Goal: Information Seeking & Learning: Learn about a topic

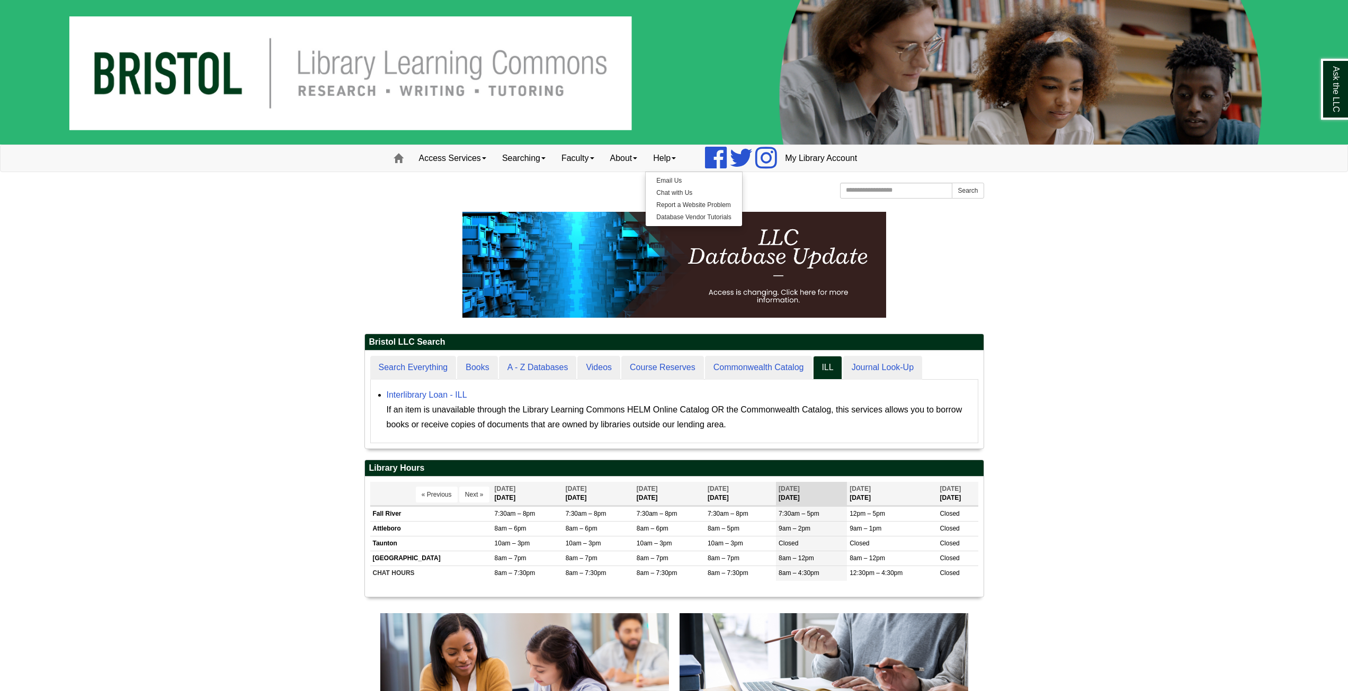
click at [1072, 245] on body "Skip to Main Content Toggle navigation Home Access Services Access Services Pol…" at bounding box center [674, 680] width 1348 height 1360
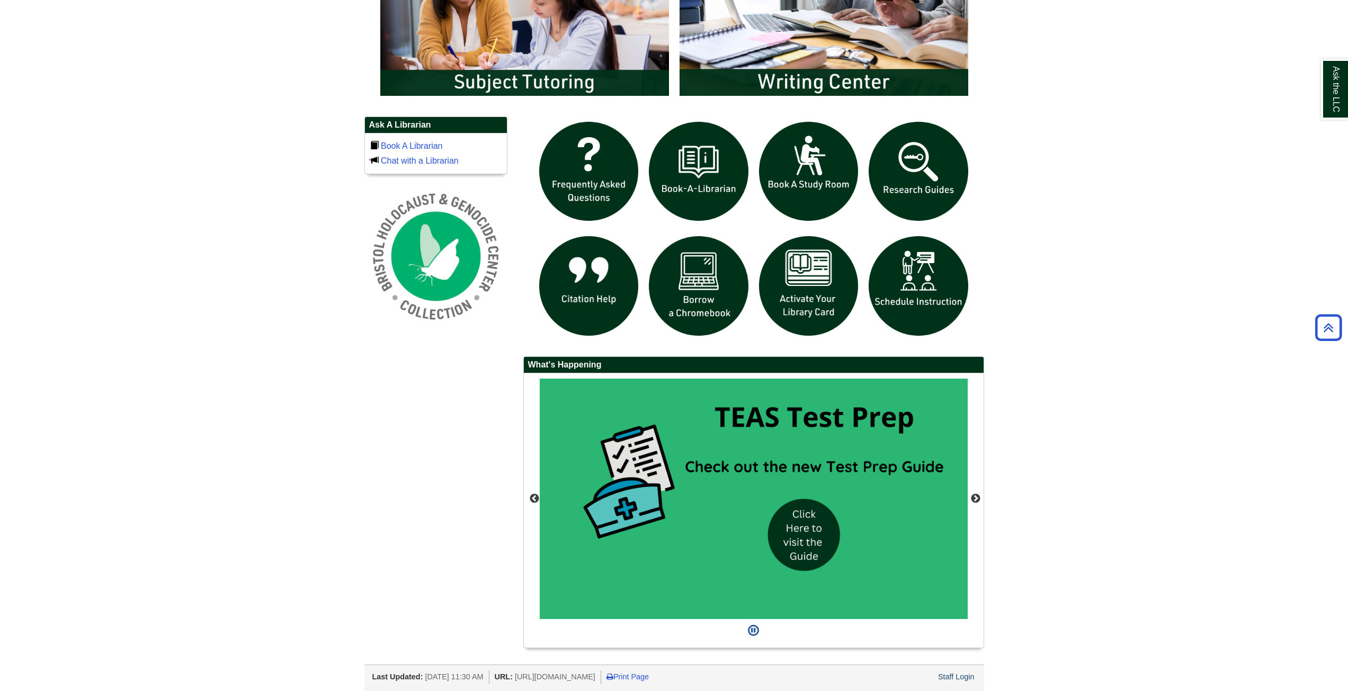
scroll to position [669, 0]
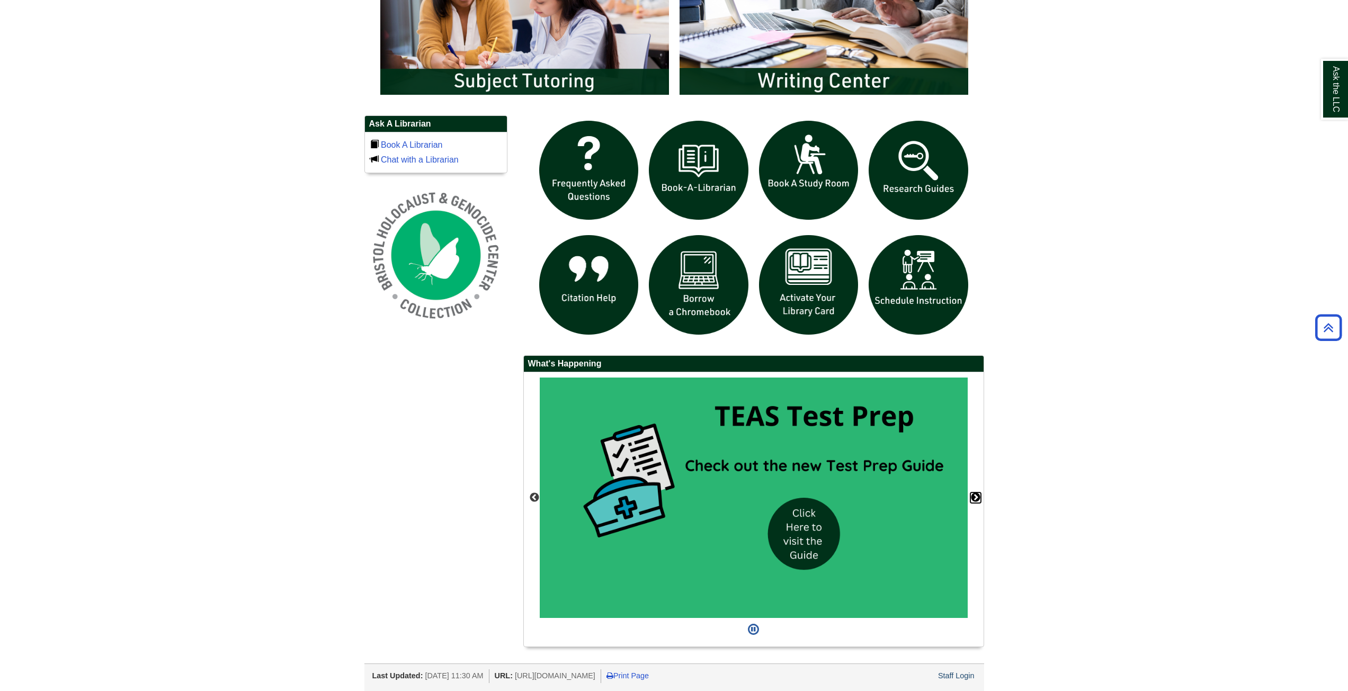
click at [975, 497] on button "Next" at bounding box center [975, 498] width 11 height 11
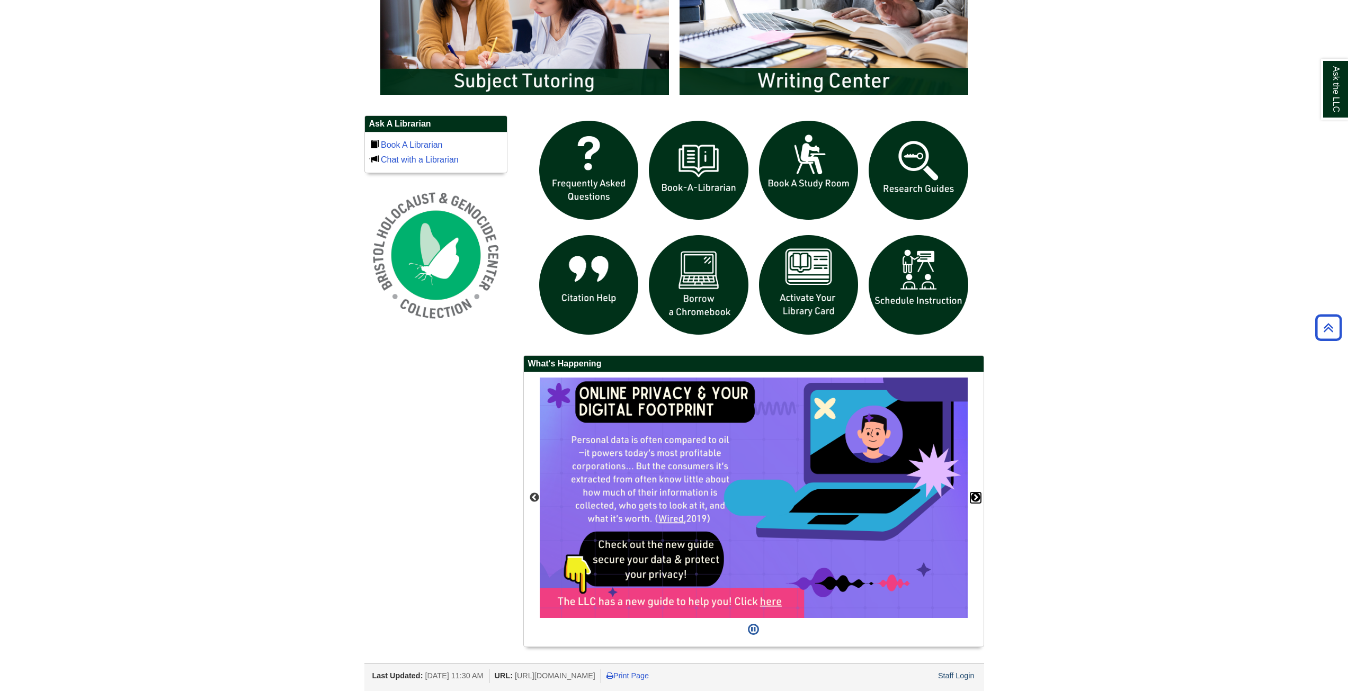
click at [975, 497] on button "Next" at bounding box center [975, 498] width 11 height 11
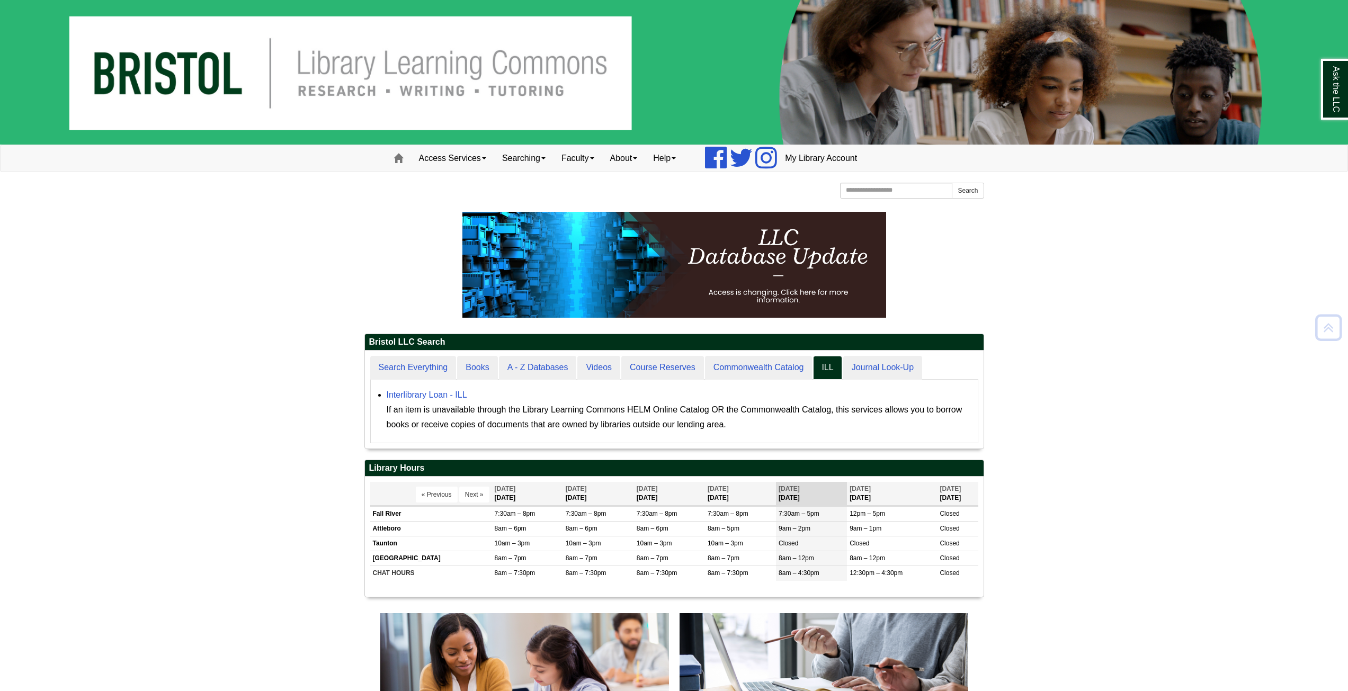
scroll to position [98, 619]
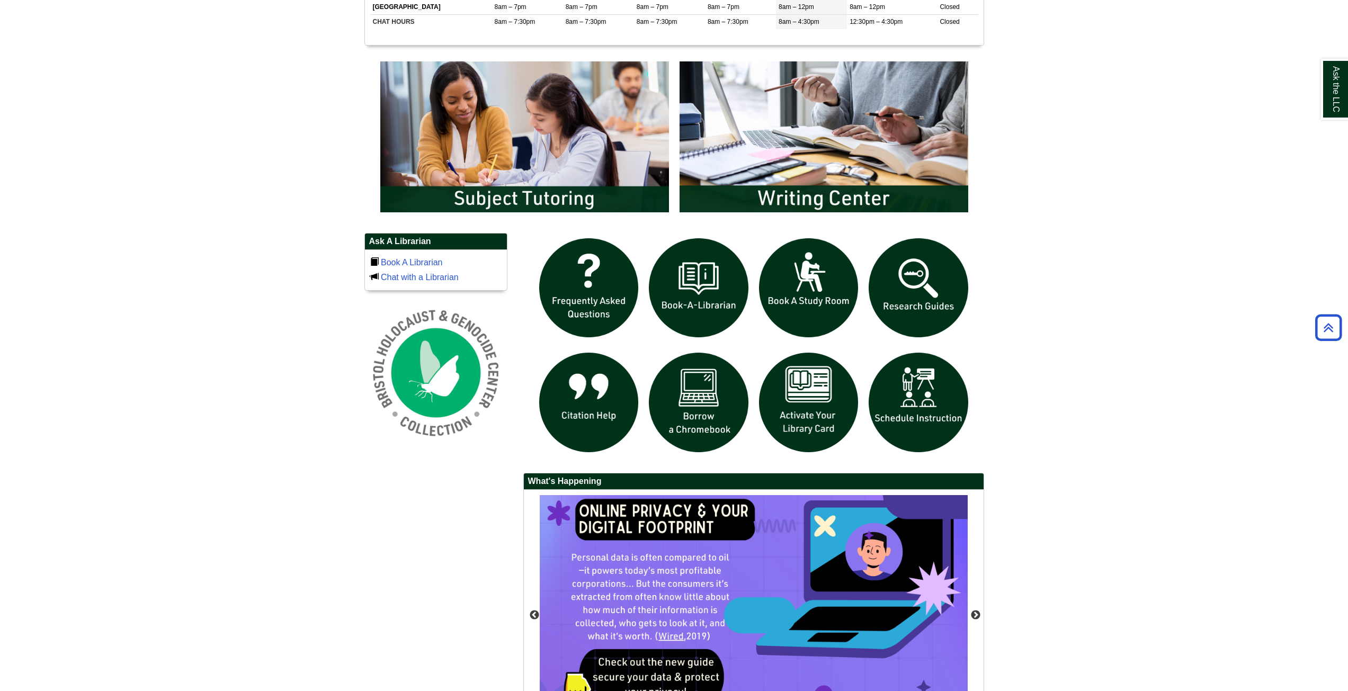
scroll to position [583, 0]
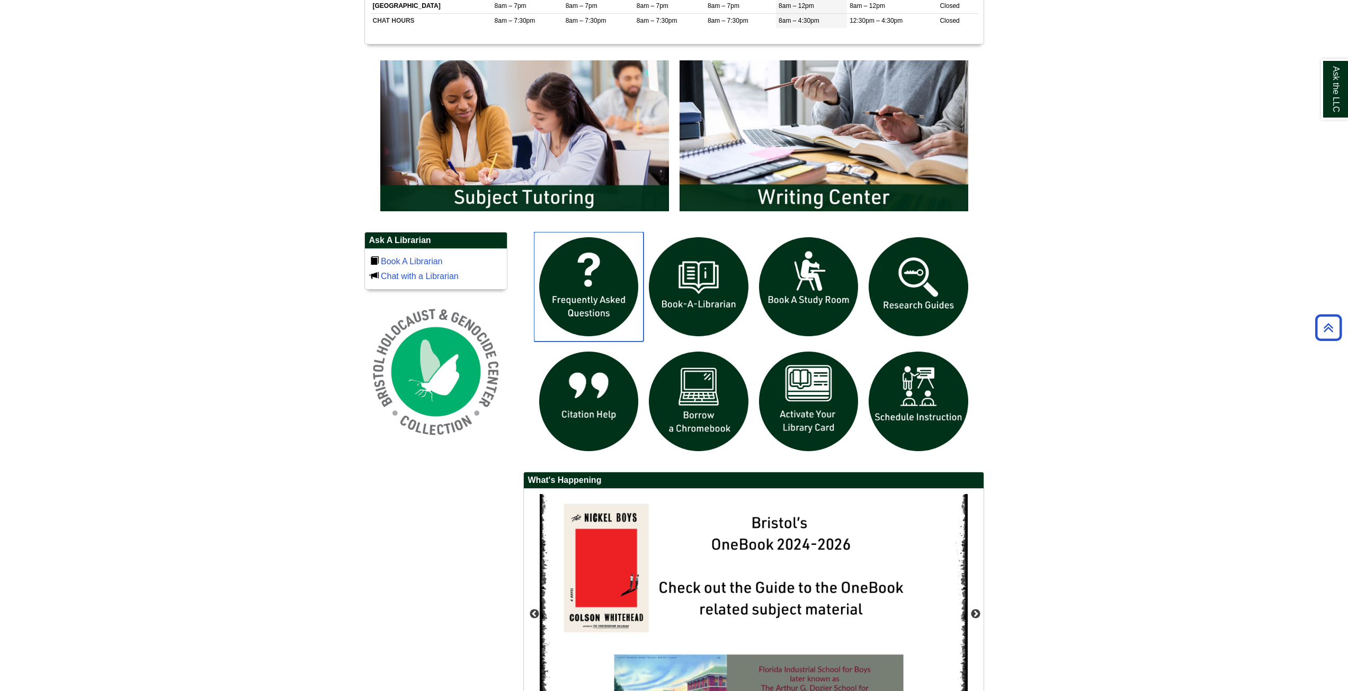
click at [616, 289] on img "slideshow" at bounding box center [589, 287] width 110 height 110
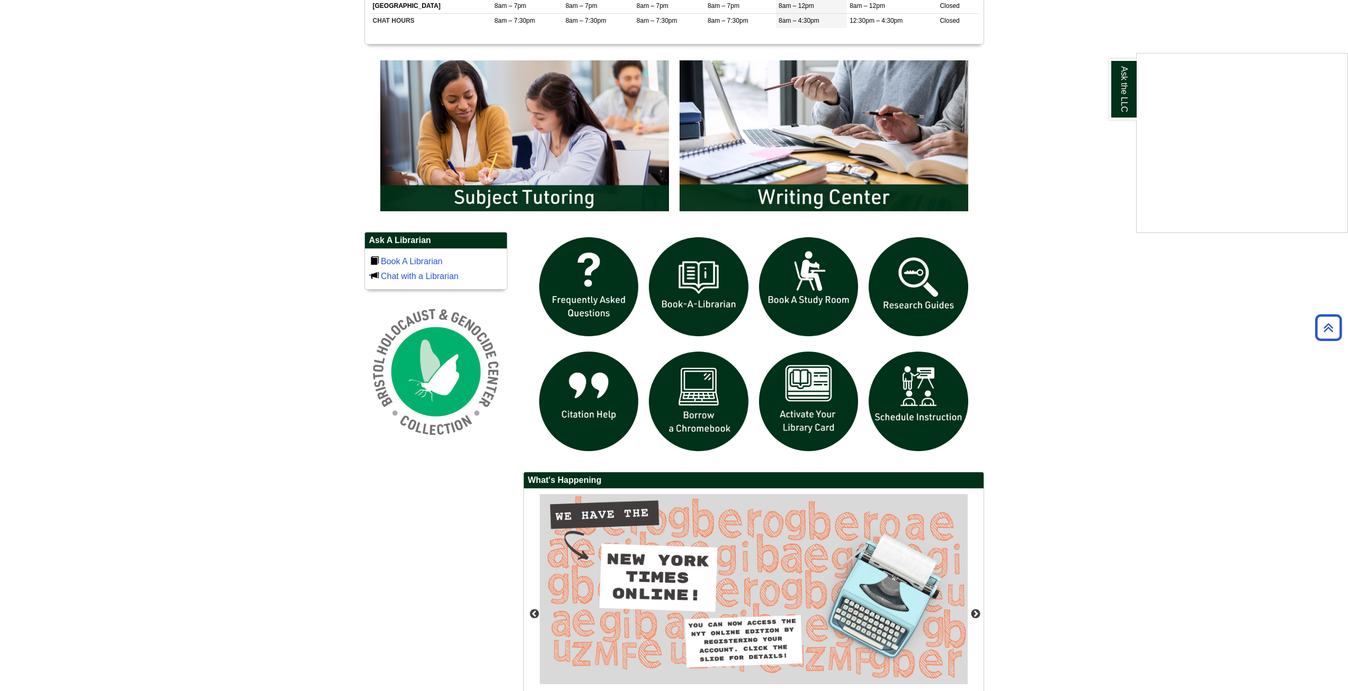
click at [618, 405] on div "Ask the LLC" at bounding box center [674, 345] width 1348 height 691
click at [587, 380] on img "slideshow" at bounding box center [589, 401] width 110 height 110
click at [722, 395] on img "slideshow" at bounding box center [698, 401] width 110 height 110
click at [819, 405] on img "slideshow" at bounding box center [809, 401] width 110 height 110
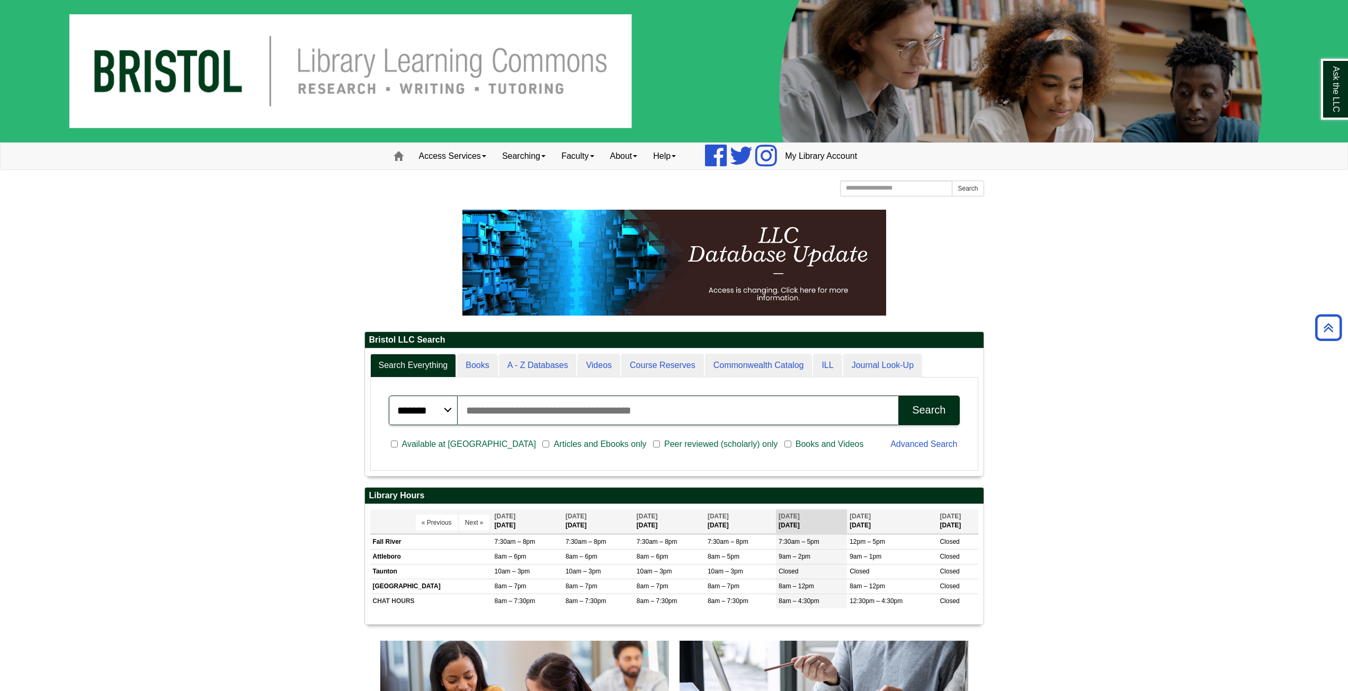
scroll to position [128, 619]
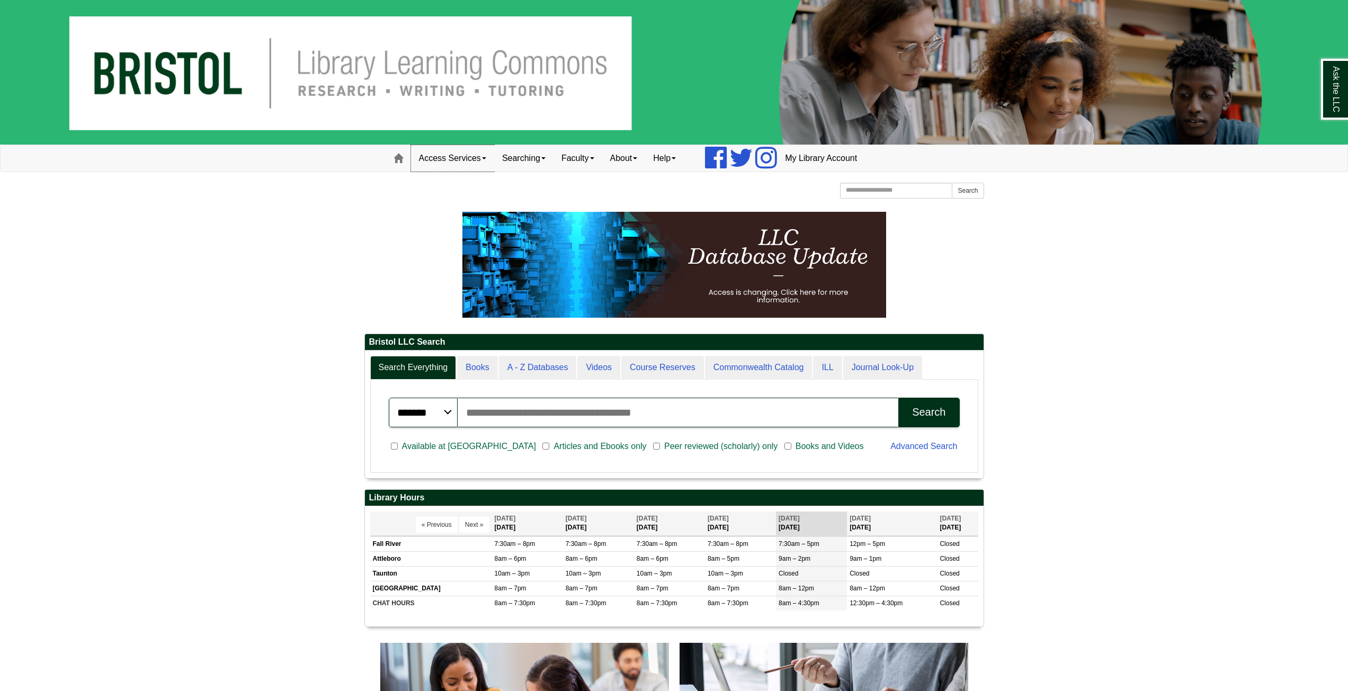
click at [478, 148] on link "Access Services" at bounding box center [452, 158] width 83 height 26
click at [1099, 195] on body "Skip to Main Content Toggle navigation Home Access Services Access Services Pol…" at bounding box center [674, 695] width 1348 height 1390
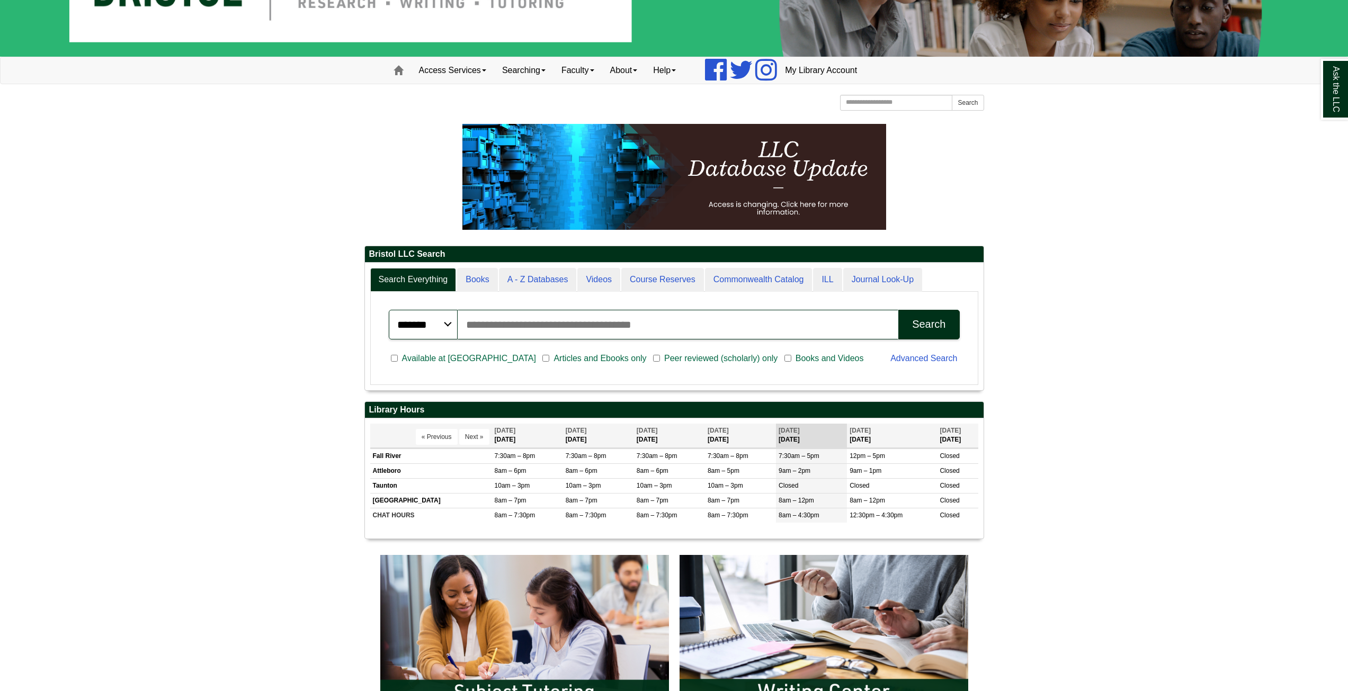
scroll to position [106, 0]
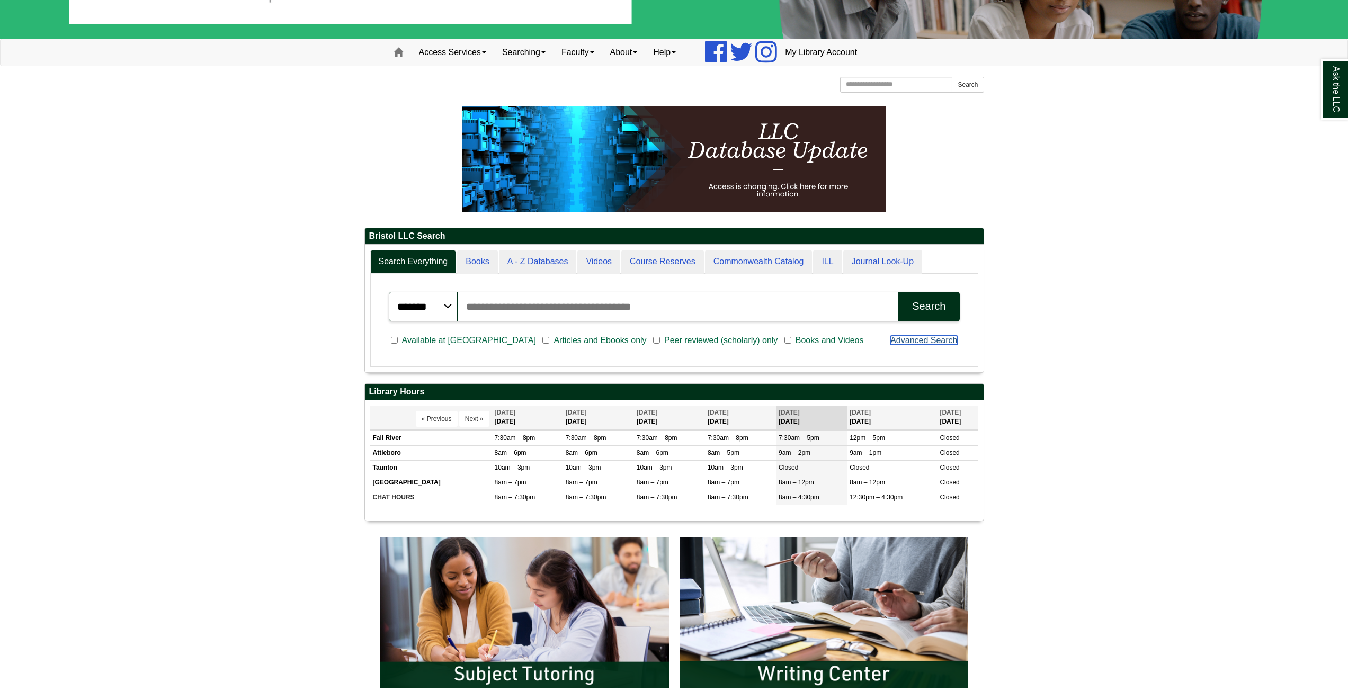
click at [925, 342] on link "Advanced Search" at bounding box center [923, 340] width 67 height 9
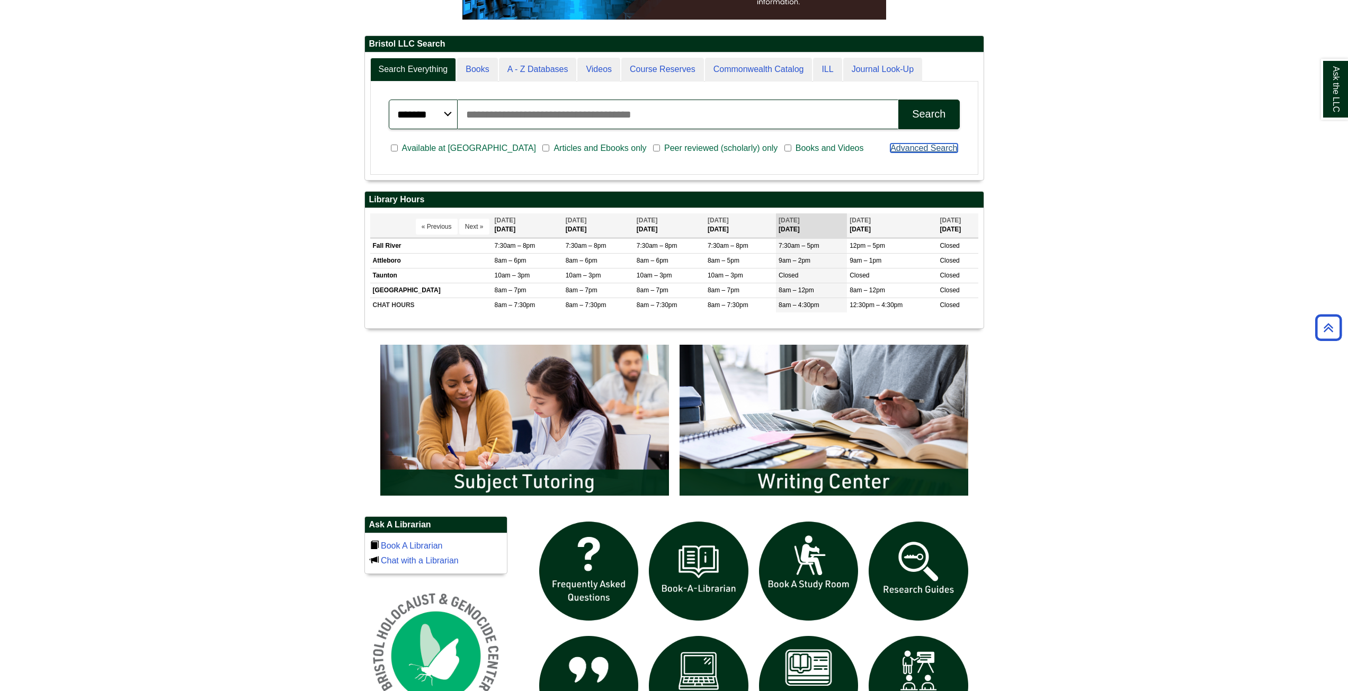
scroll to position [128, 619]
